Goal: Task Accomplishment & Management: Manage account settings

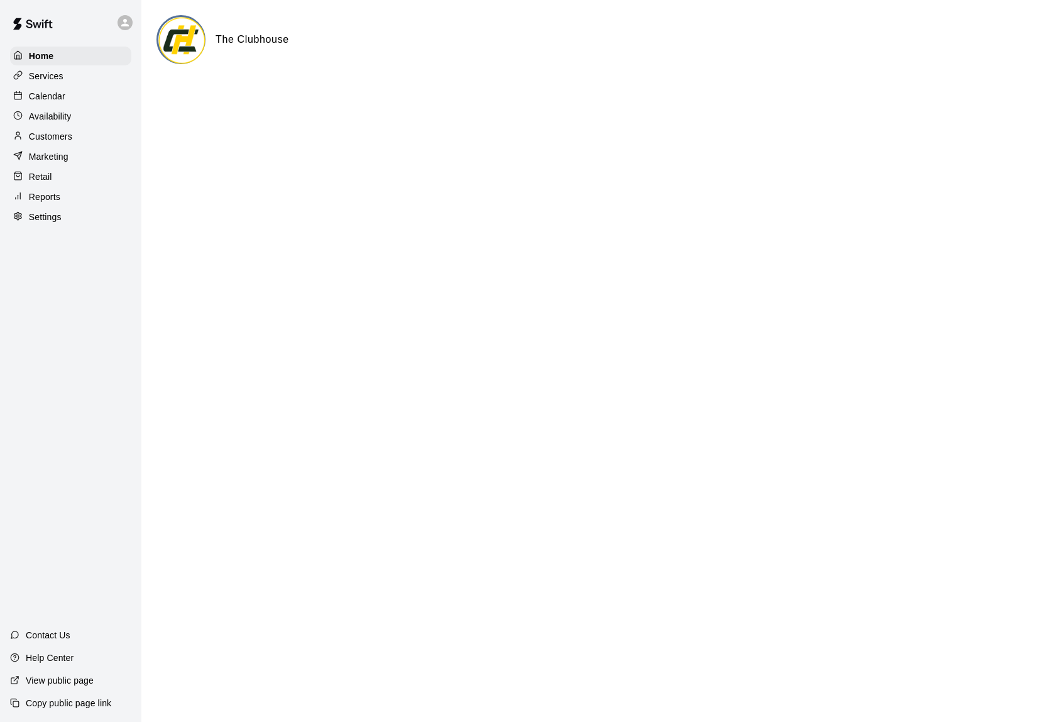
click at [70, 111] on p "Availability" at bounding box center [50, 116] width 43 height 13
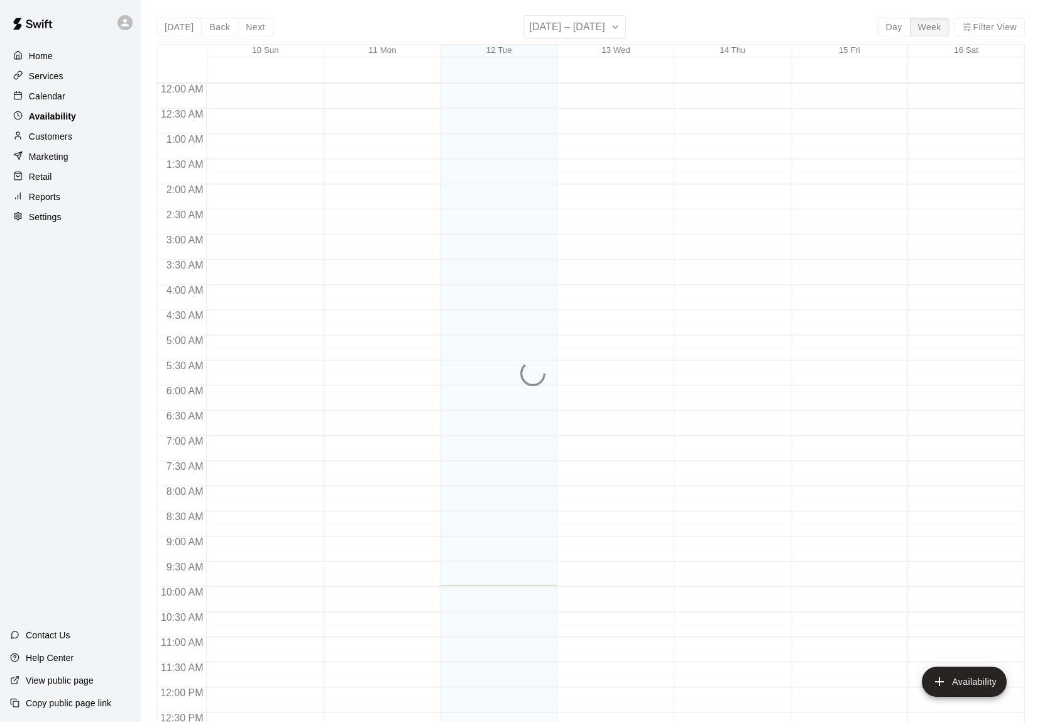
scroll to position [501, 0]
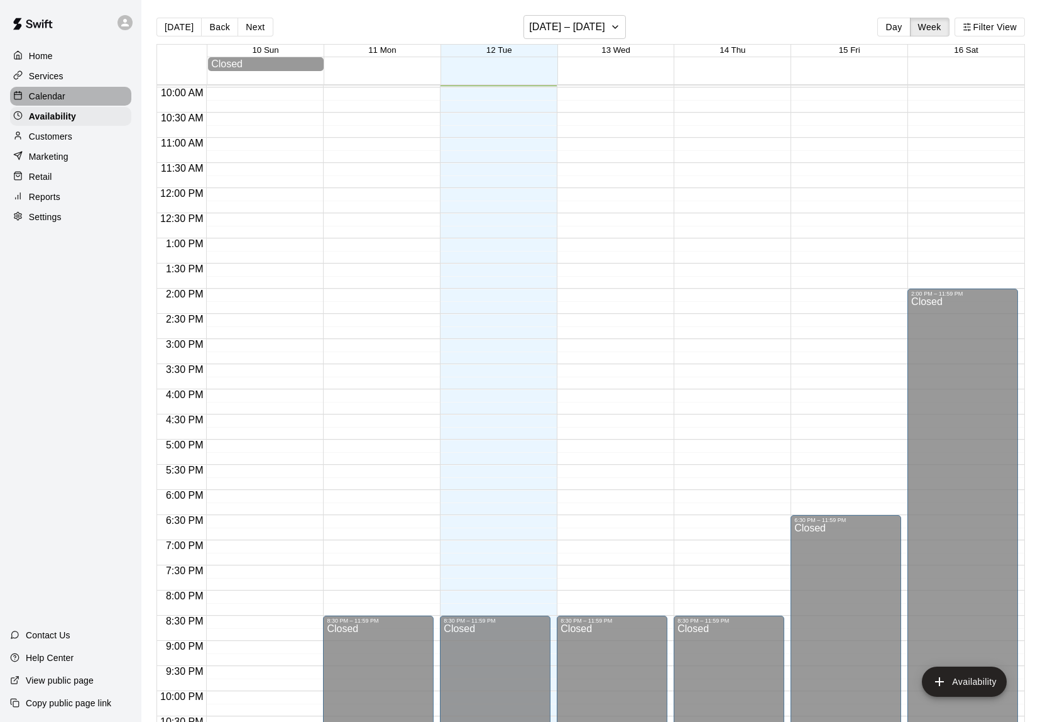
click at [65, 98] on div "Calendar" at bounding box center [70, 96] width 121 height 19
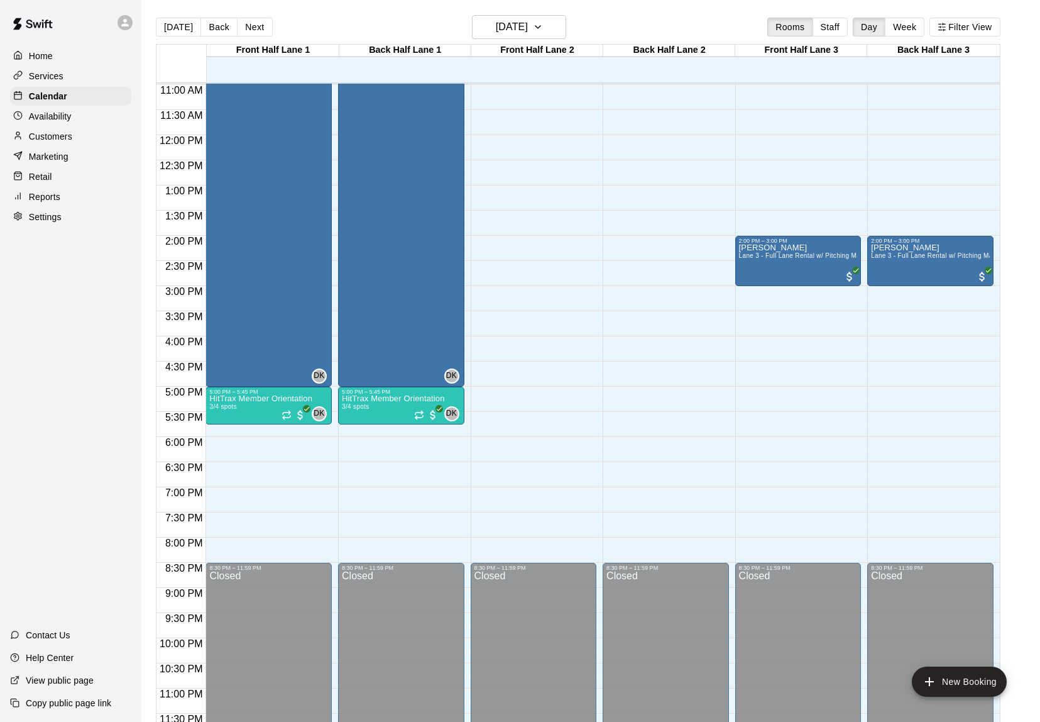
scroll to position [554, 0]
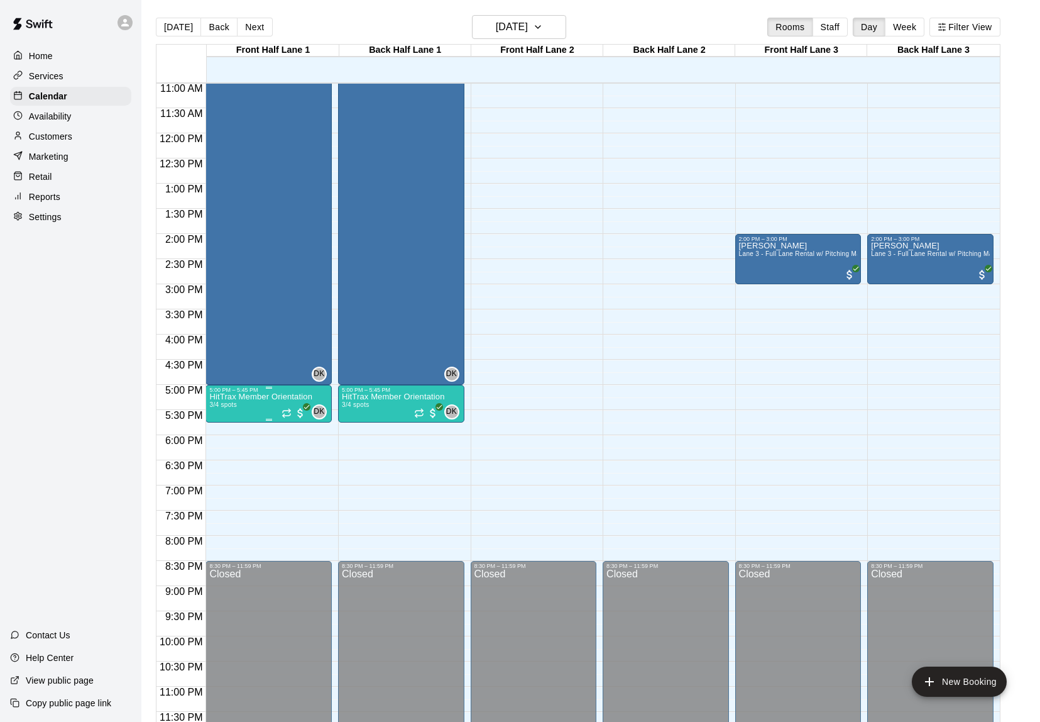
click at [263, 397] on p "HitTrax Member Orientation" at bounding box center [260, 397] width 103 height 0
click at [220, 441] on img "edit" at bounding box center [223, 440] width 14 height 14
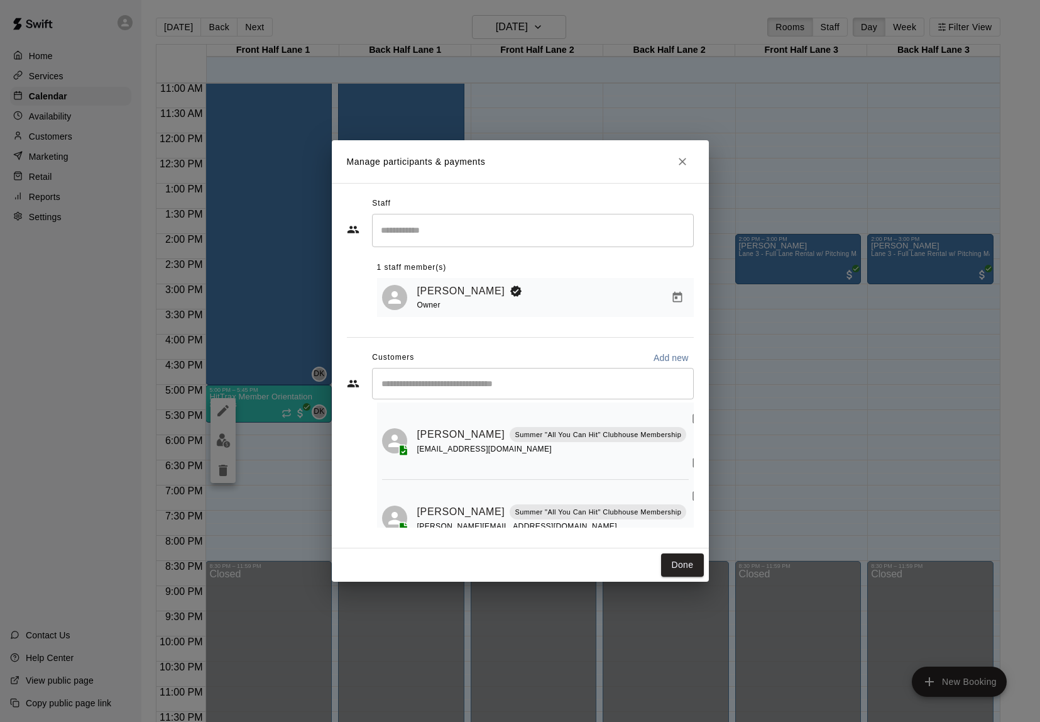
scroll to position [0, 0]
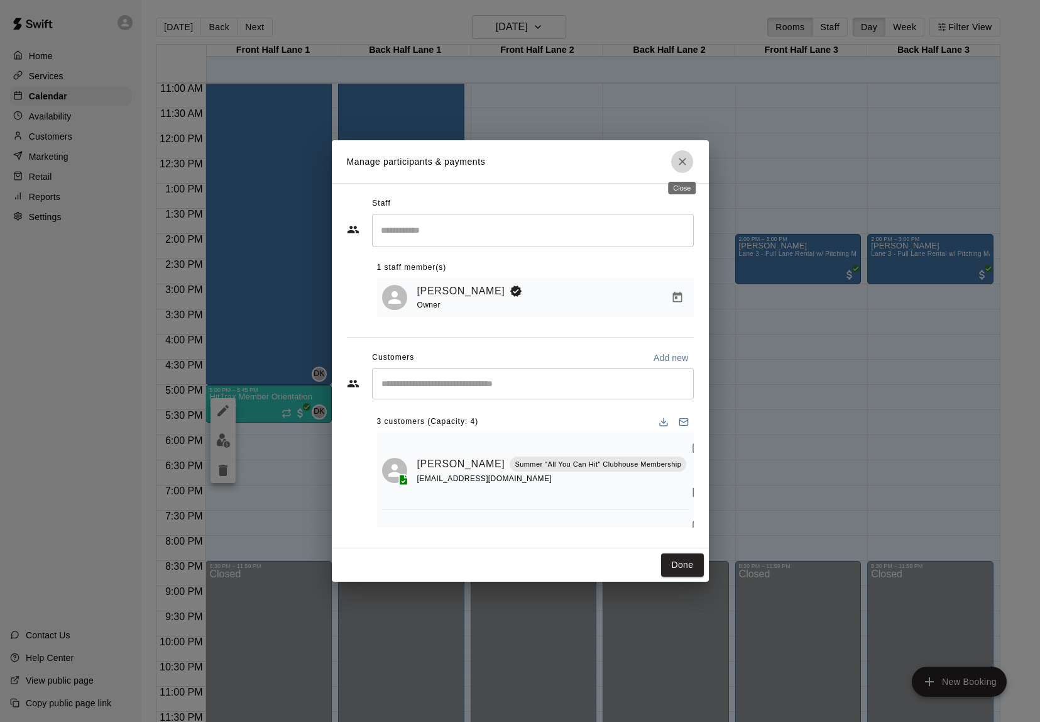
click at [684, 158] on icon "Close" at bounding box center [683, 162] width 8 height 8
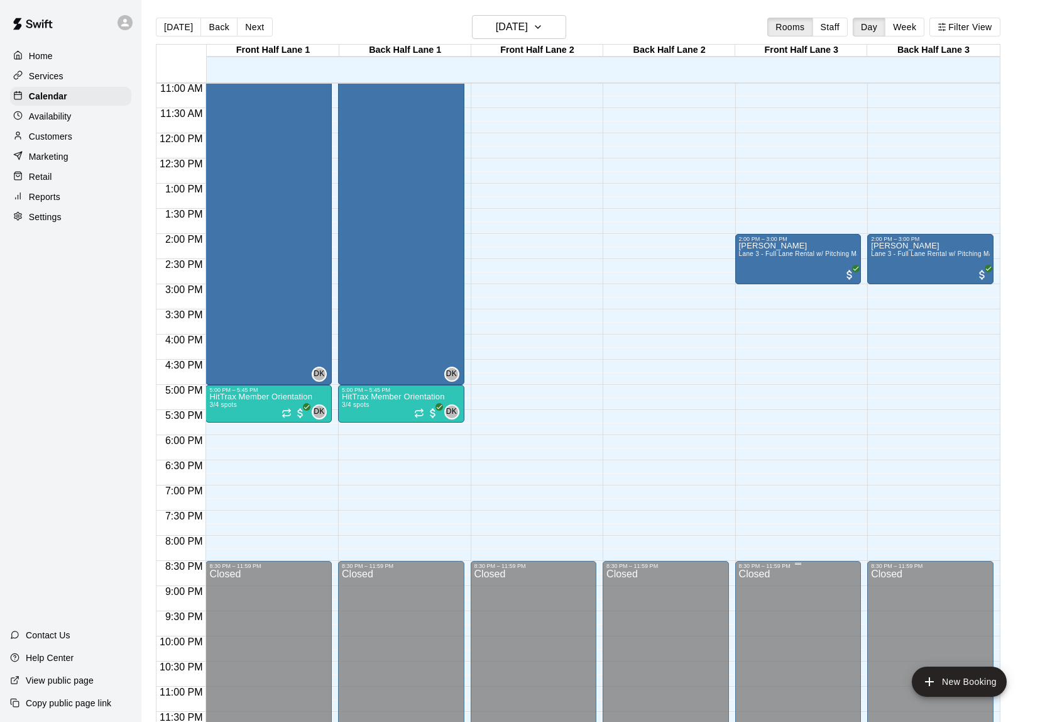
scroll to position [328, 0]
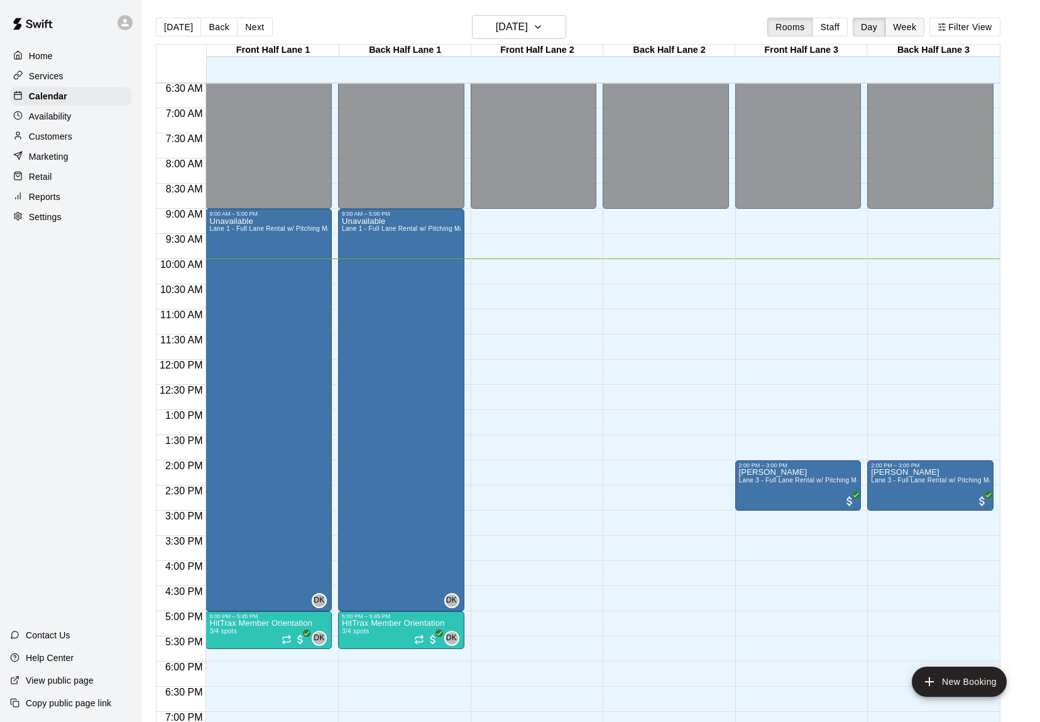
click at [903, 29] on button "Week" at bounding box center [905, 27] width 40 height 19
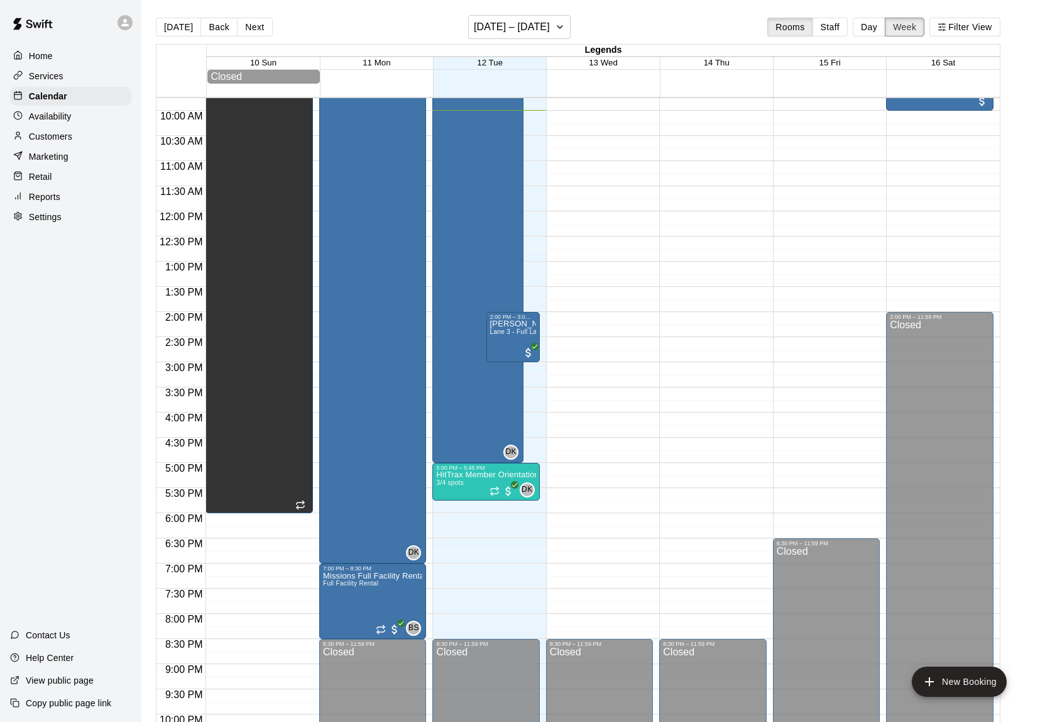
scroll to position [497, 0]
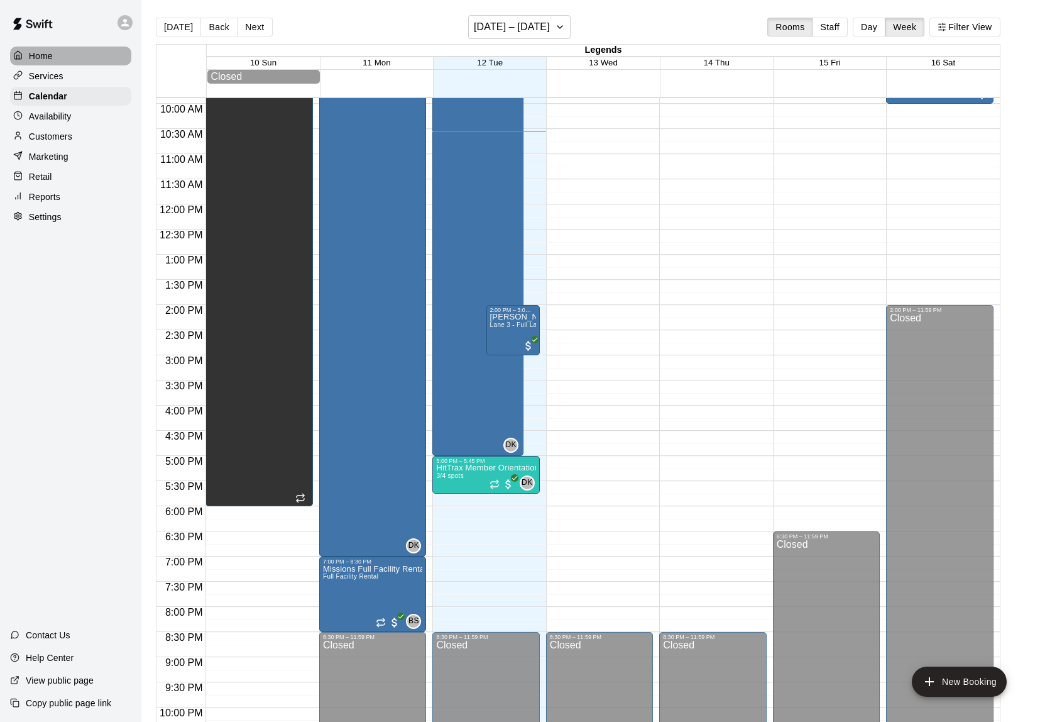
click at [58, 64] on div "Home" at bounding box center [70, 56] width 121 height 19
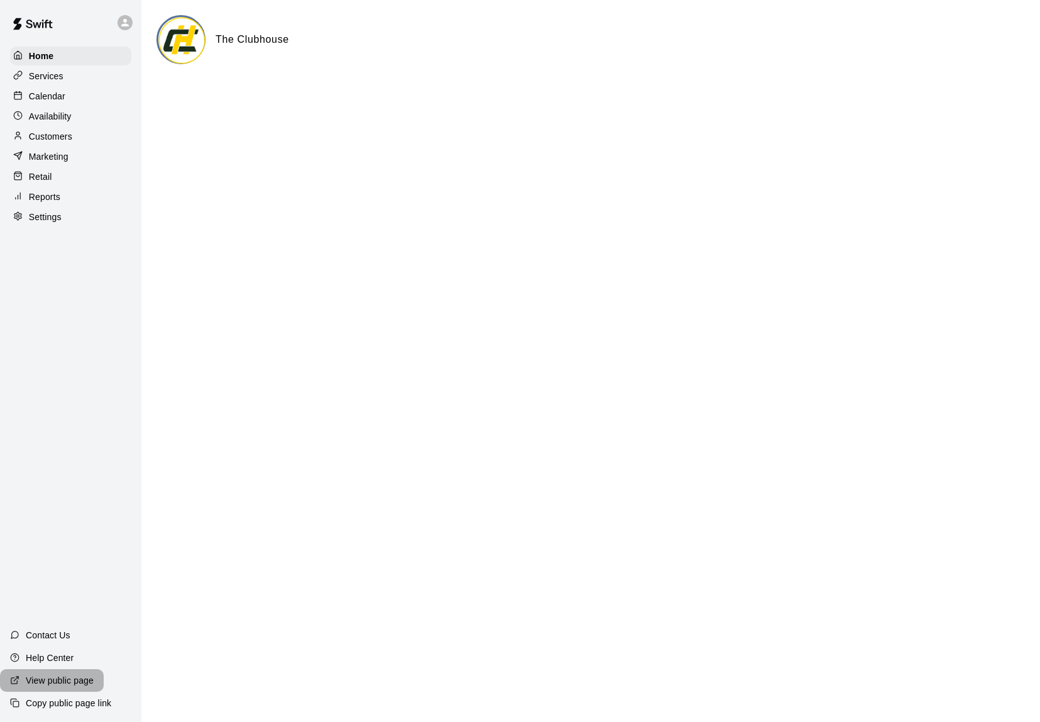
click at [67, 682] on p "View public page" at bounding box center [60, 680] width 68 height 13
